Goal: Task Accomplishment & Management: Use online tool/utility

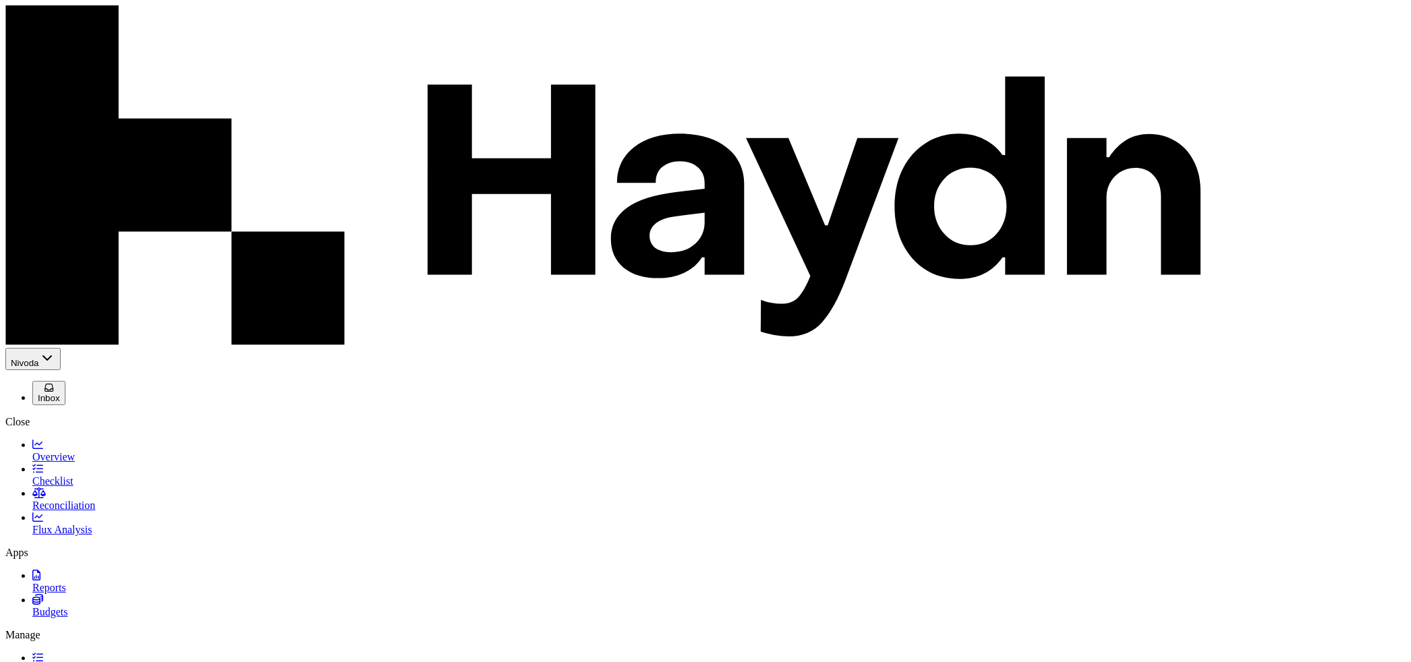
click at [76, 439] on link "Overview" at bounding box center [718, 451] width 1373 height 24
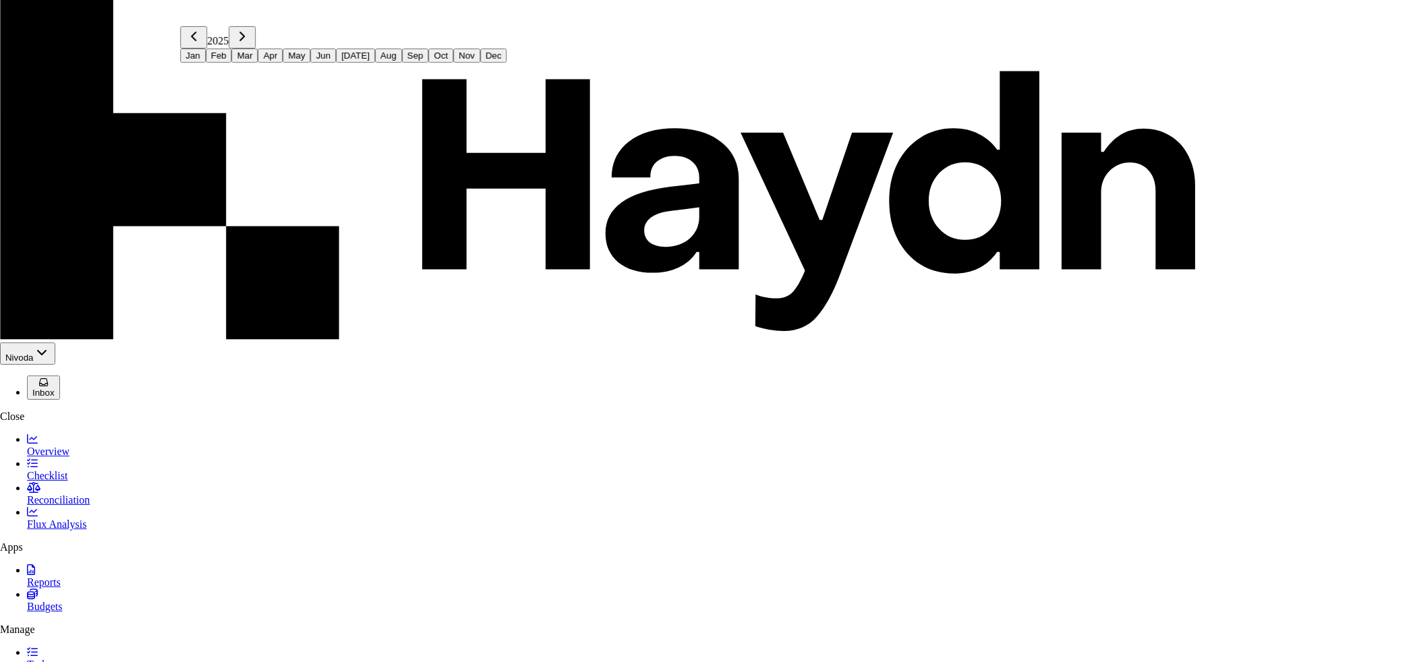
click at [402, 63] on button "Sep" at bounding box center [415, 56] width 27 height 14
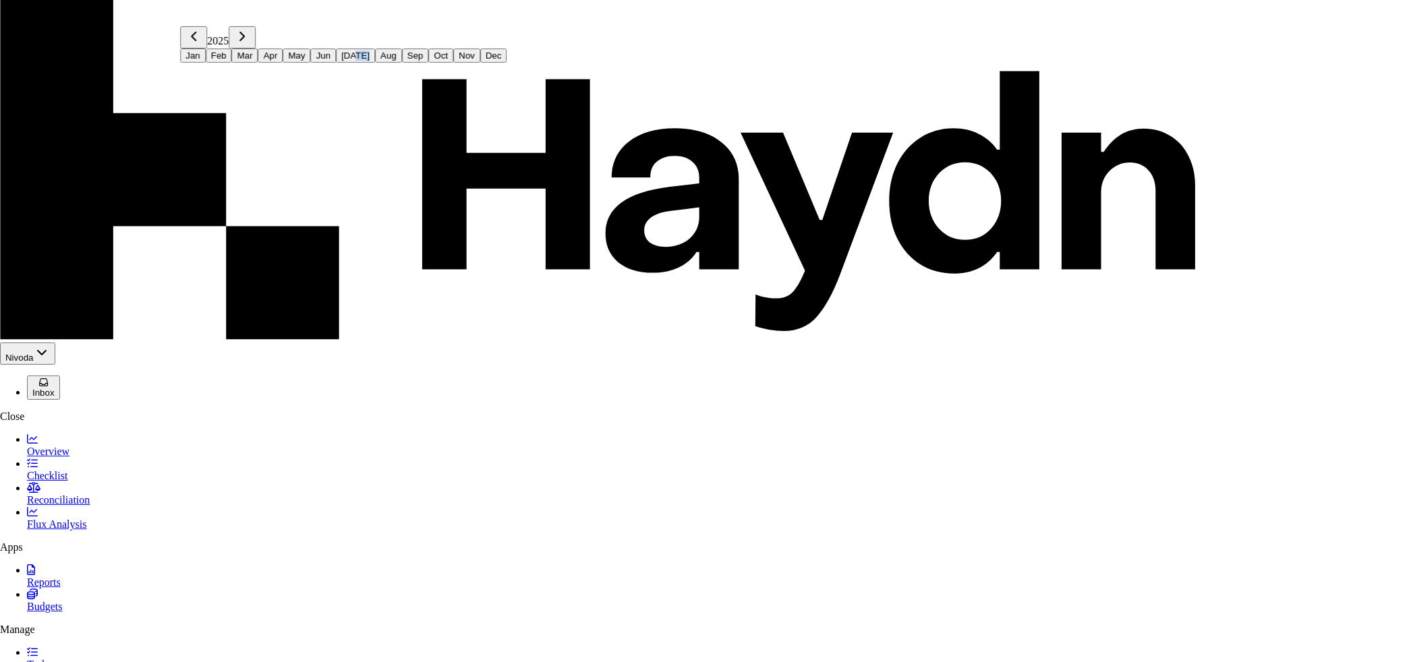
click at [295, 63] on div "Jan Feb Mar Apr May Jun [DATE] Aug Sep Oct Nov Dec" at bounding box center [343, 56] width 326 height 14
click at [336, 63] on button "[DATE]" at bounding box center [355, 56] width 39 height 14
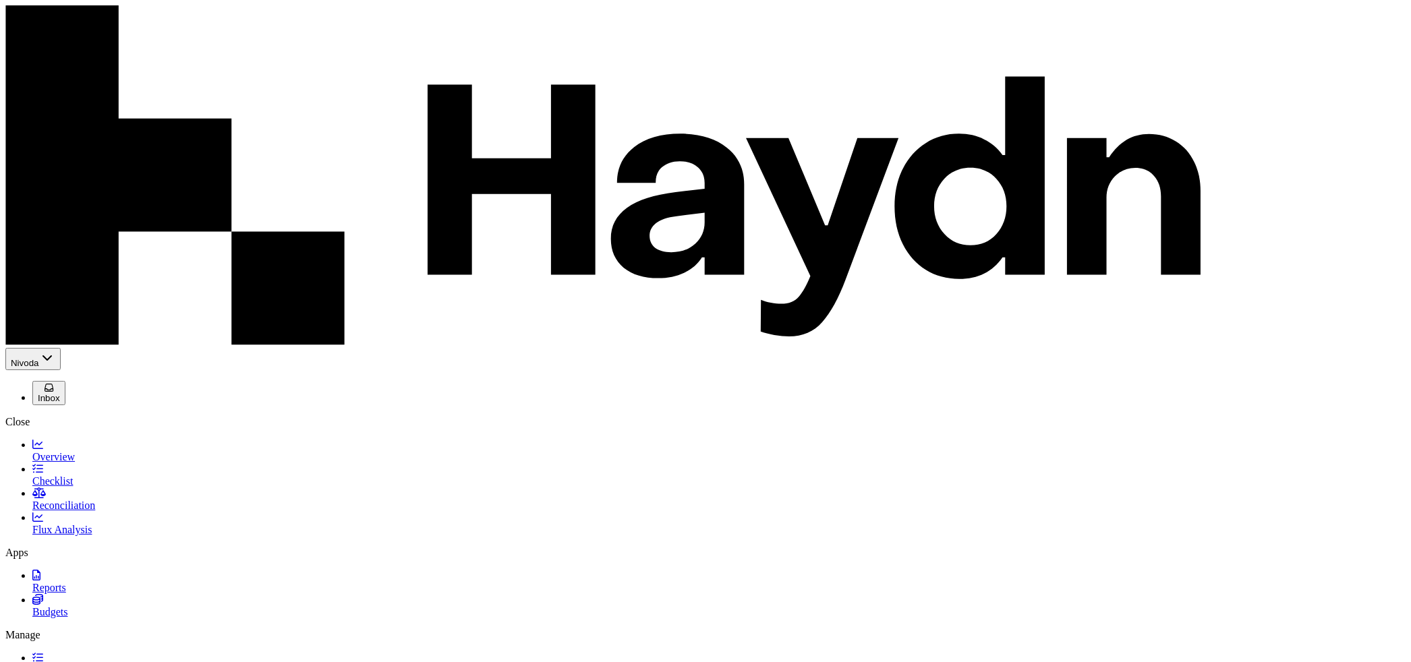
click at [59, 451] on span "Overview" at bounding box center [53, 456] width 42 height 11
click at [61, 463] on link "Checklist" at bounding box center [718, 475] width 1373 height 24
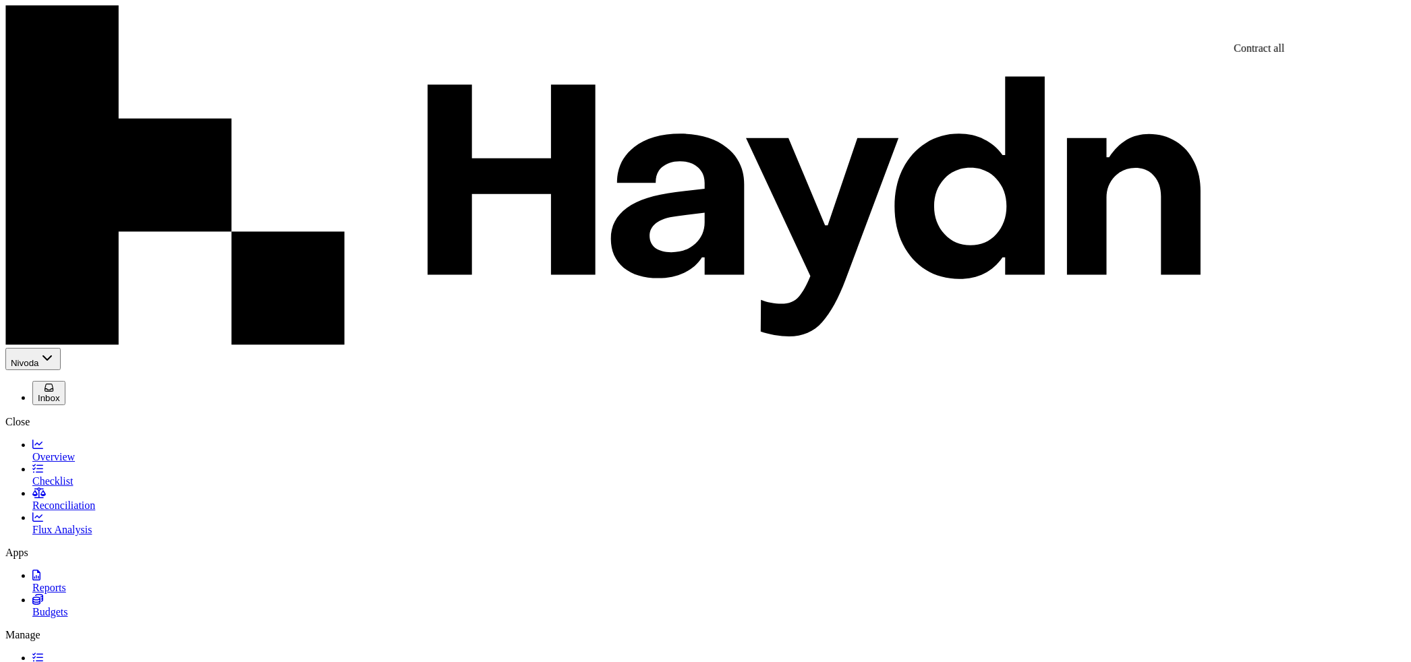
click at [57, 451] on span "Overview" at bounding box center [53, 456] width 42 height 11
drag, startPoint x: 436, startPoint y: 198, endPoint x: 722, endPoint y: 217, distance: 286.6
